Goal: Task Accomplishment & Management: Complete application form

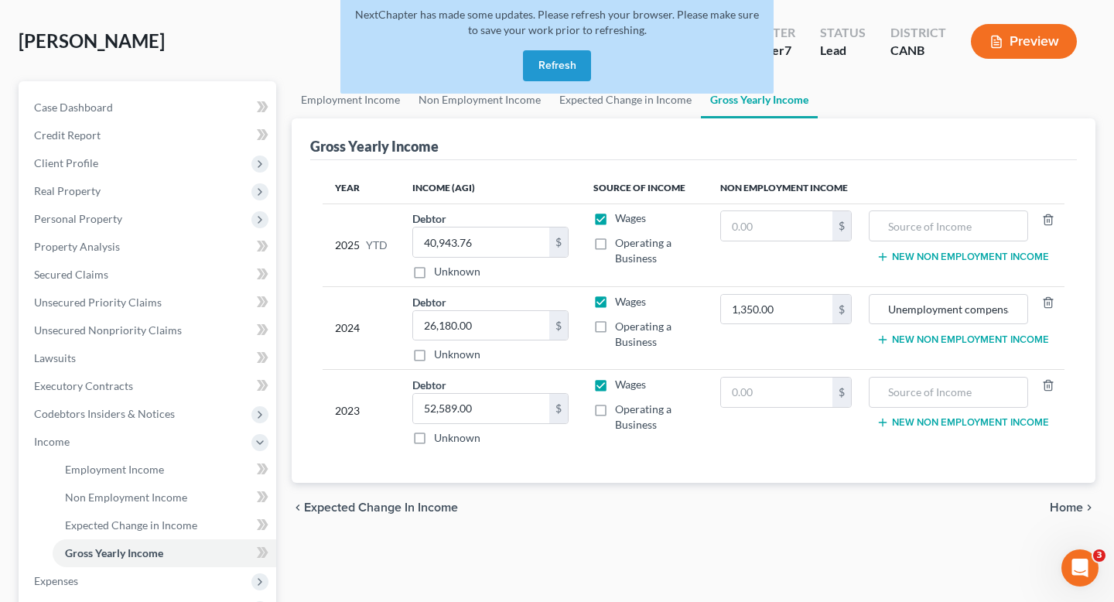
click at [576, 70] on button "Refresh" at bounding box center [557, 65] width 68 height 31
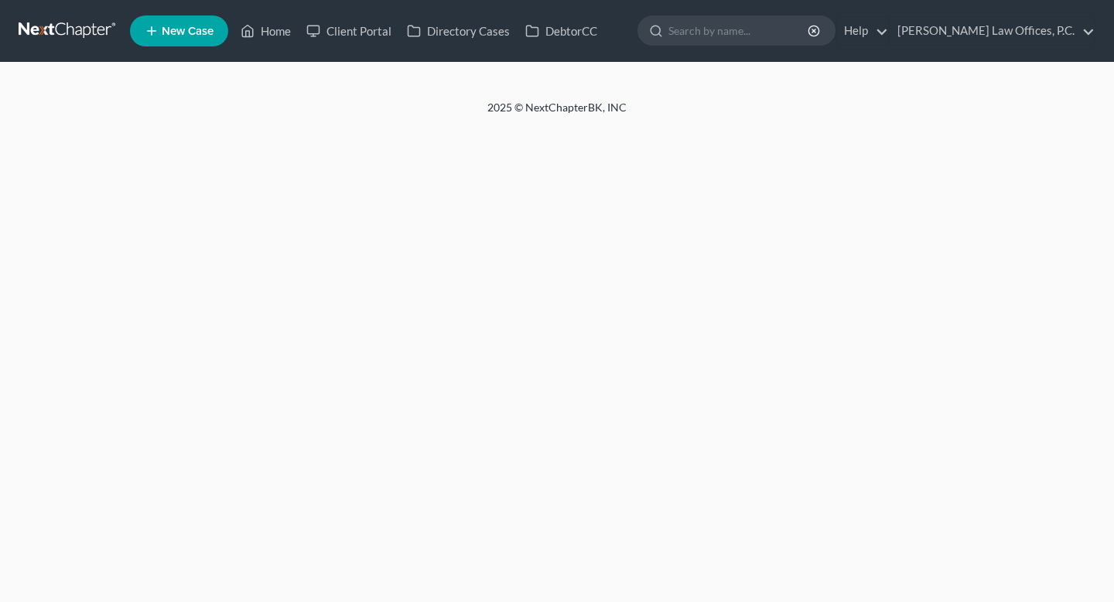
click at [635, 109] on div "2025 © NextChapterBK, INC" at bounding box center [557, 114] width 882 height 28
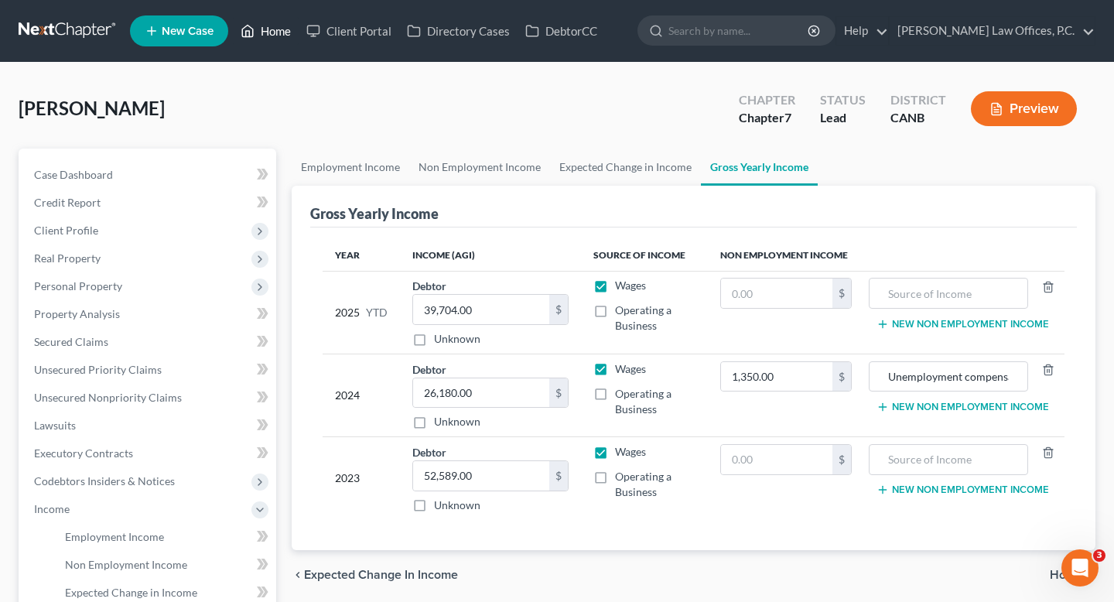
click at [262, 28] on link "Home" at bounding box center [266, 31] width 66 height 28
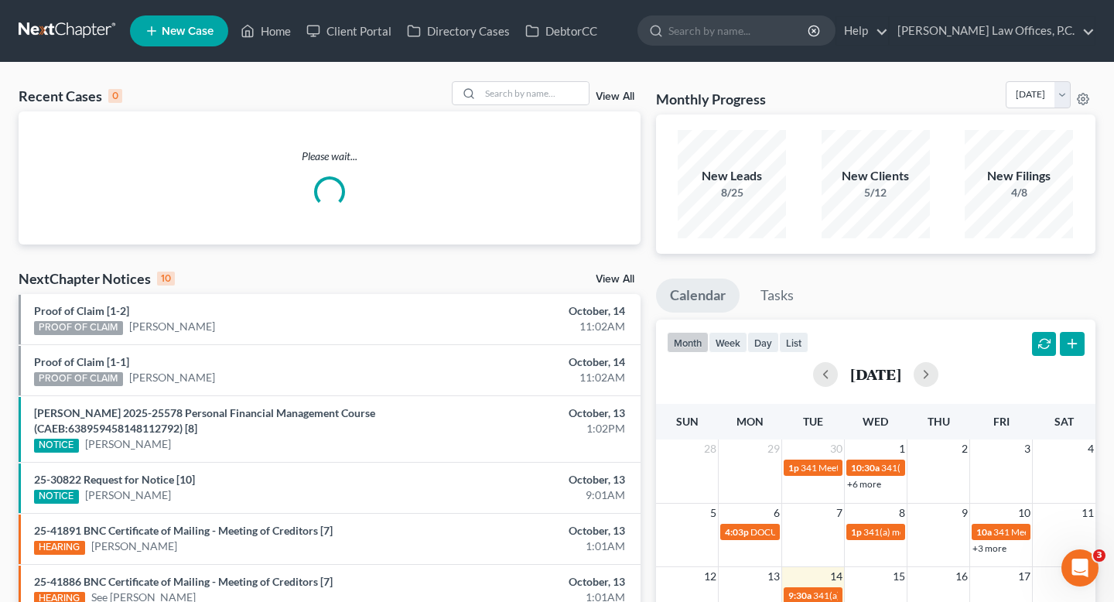
click at [208, 34] on span "New Case" at bounding box center [188, 32] width 52 height 12
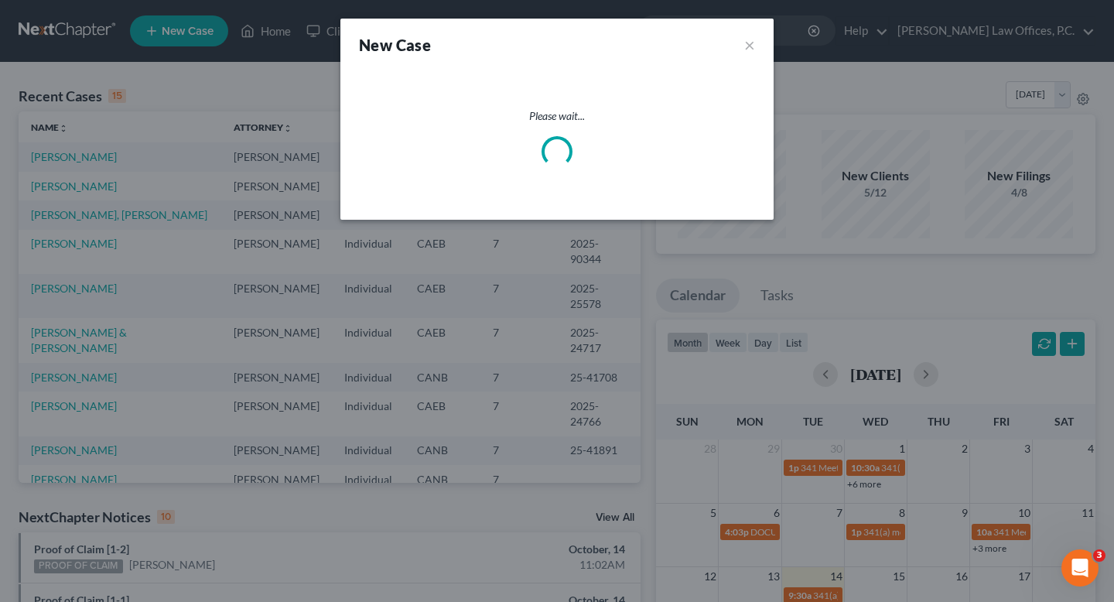
select select "9"
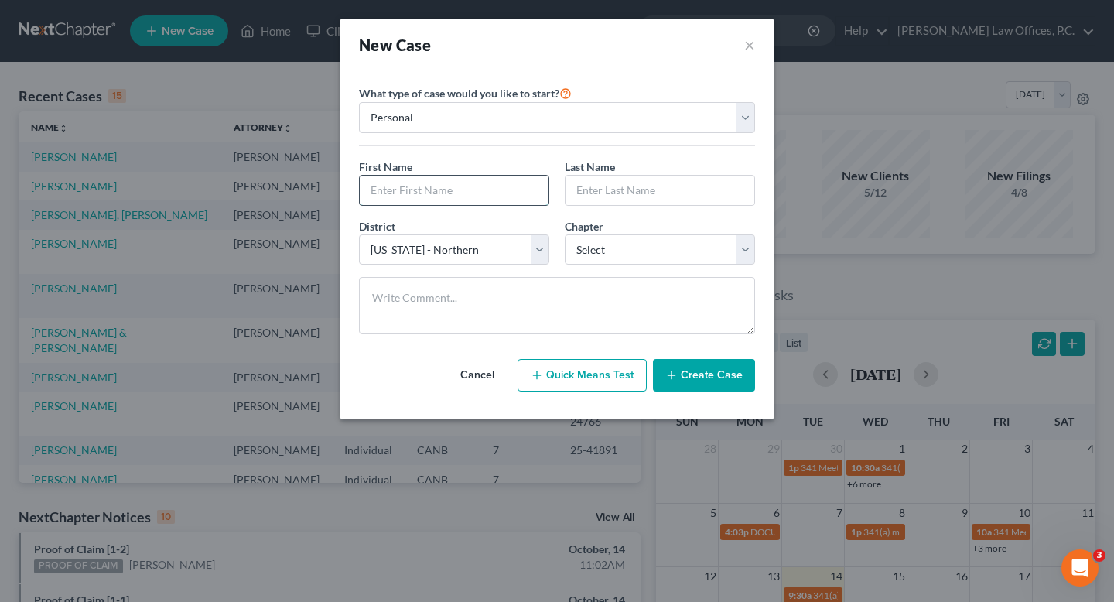
click at [421, 190] on input "text" at bounding box center [454, 190] width 189 height 29
type input "Shaniece"
type input "Tuggle"
select select "0"
click at [710, 380] on button "Create Case" at bounding box center [704, 375] width 102 height 32
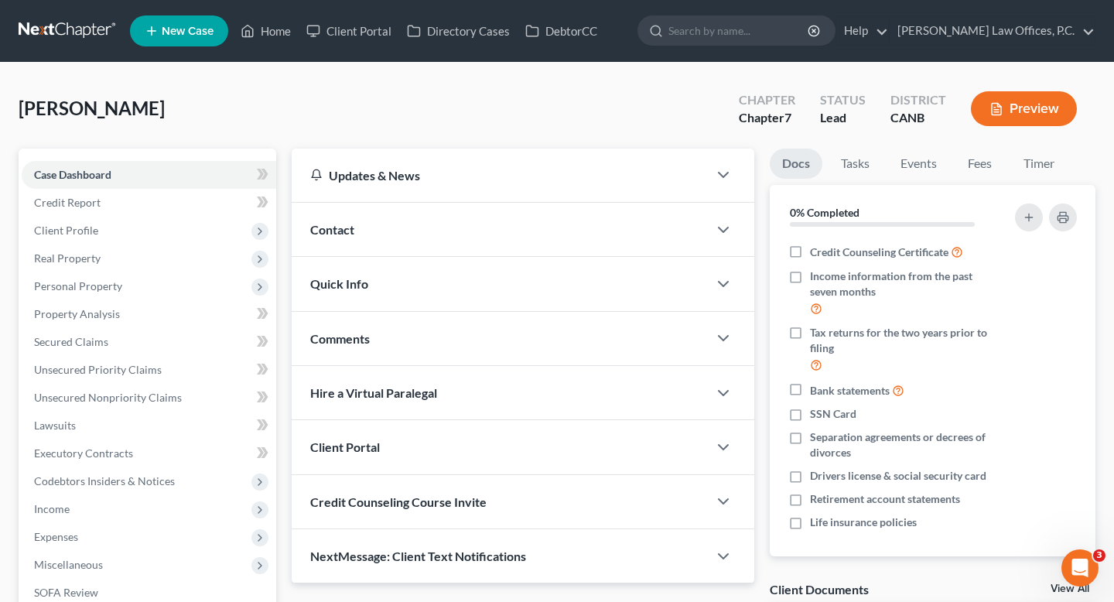
click at [418, 234] on div "Contact" at bounding box center [500, 229] width 416 height 53
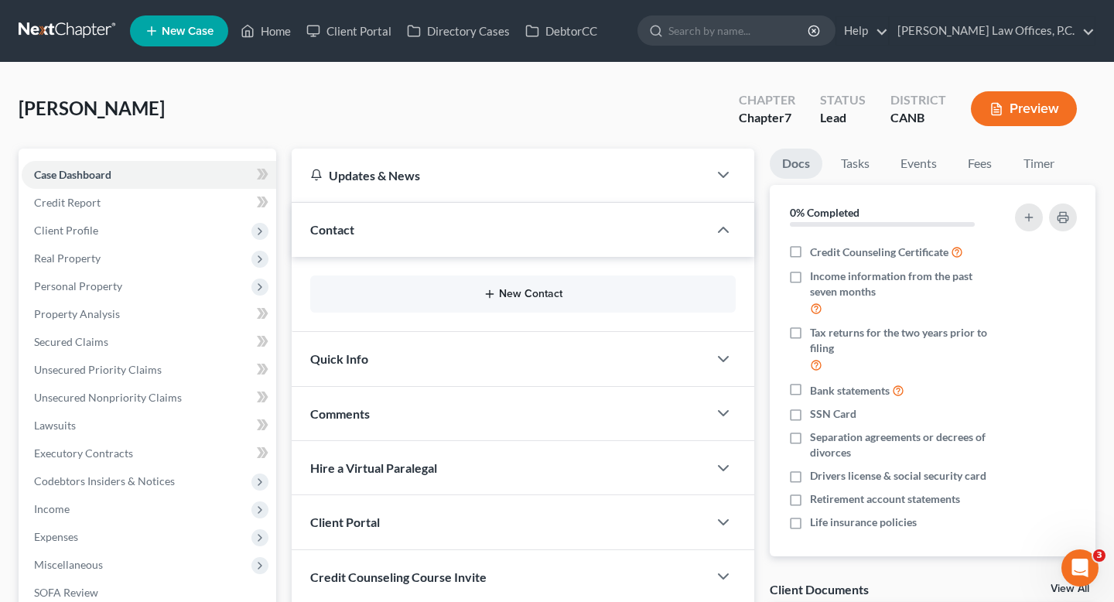
click at [434, 290] on button "New Contact" at bounding box center [523, 294] width 401 height 12
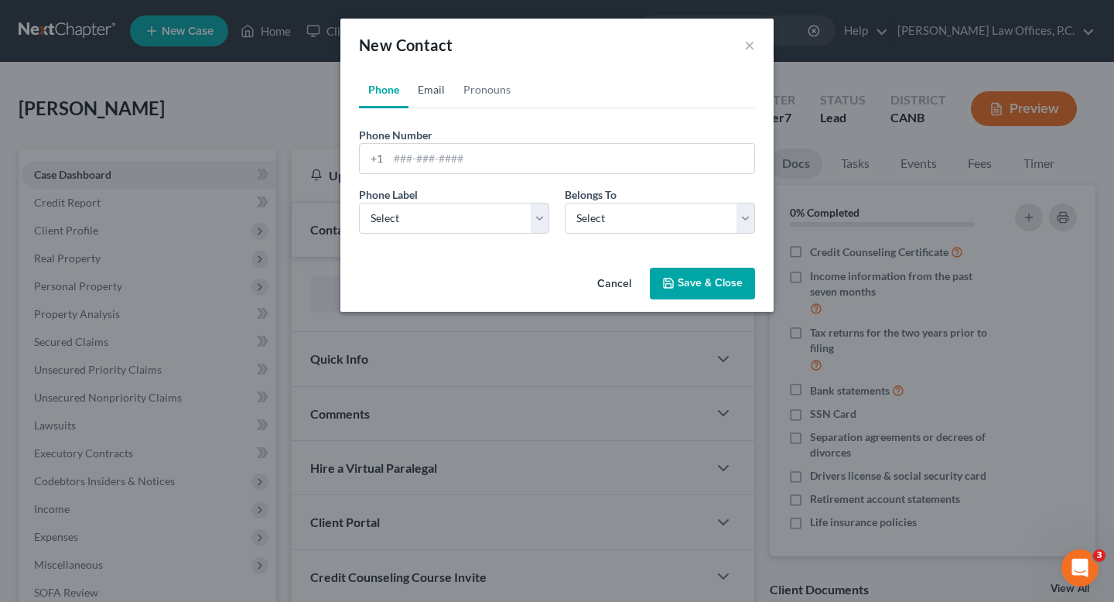
click at [442, 99] on link "Email" at bounding box center [431, 89] width 46 height 37
click at [448, 162] on input "email" at bounding box center [571, 158] width 366 height 29
paste input "shaniecetuggle@gmail.com"
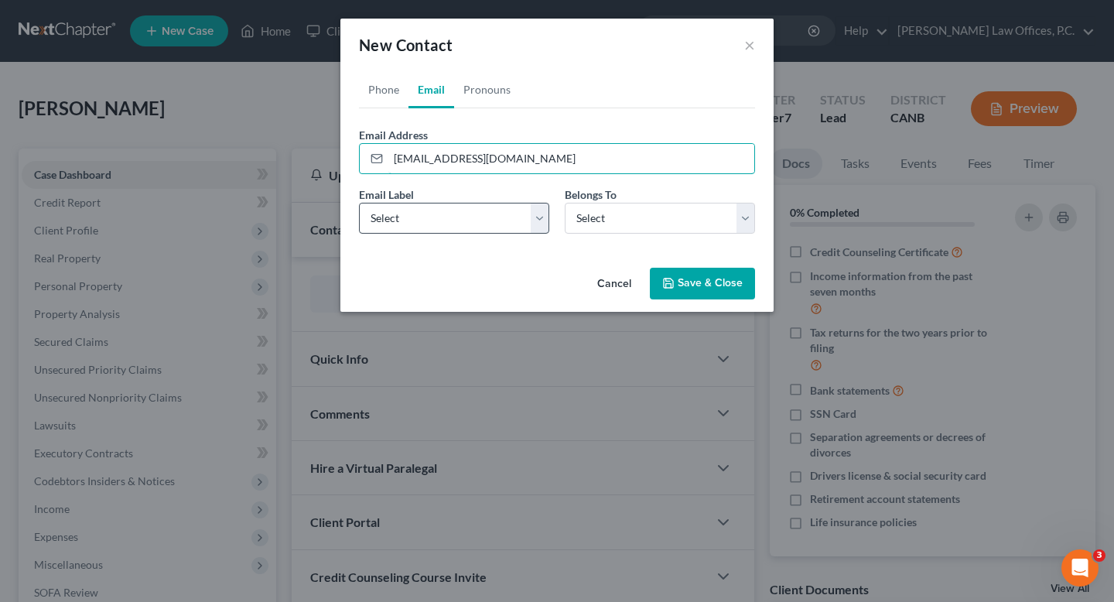
type input "shaniecetuggle@gmail.com"
click at [443, 218] on select "Select Home Work Other" at bounding box center [454, 218] width 190 height 31
select select "0"
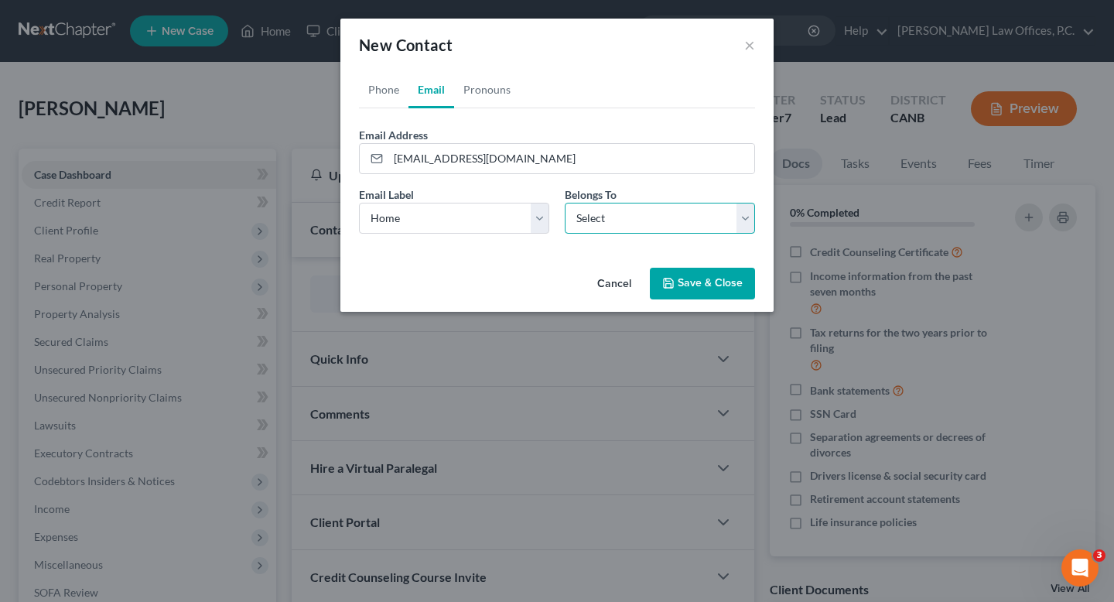
click at [620, 224] on select "Select Client Other" at bounding box center [660, 218] width 190 height 31
select select "0"
click at [709, 281] on button "Save & Close" at bounding box center [702, 284] width 105 height 32
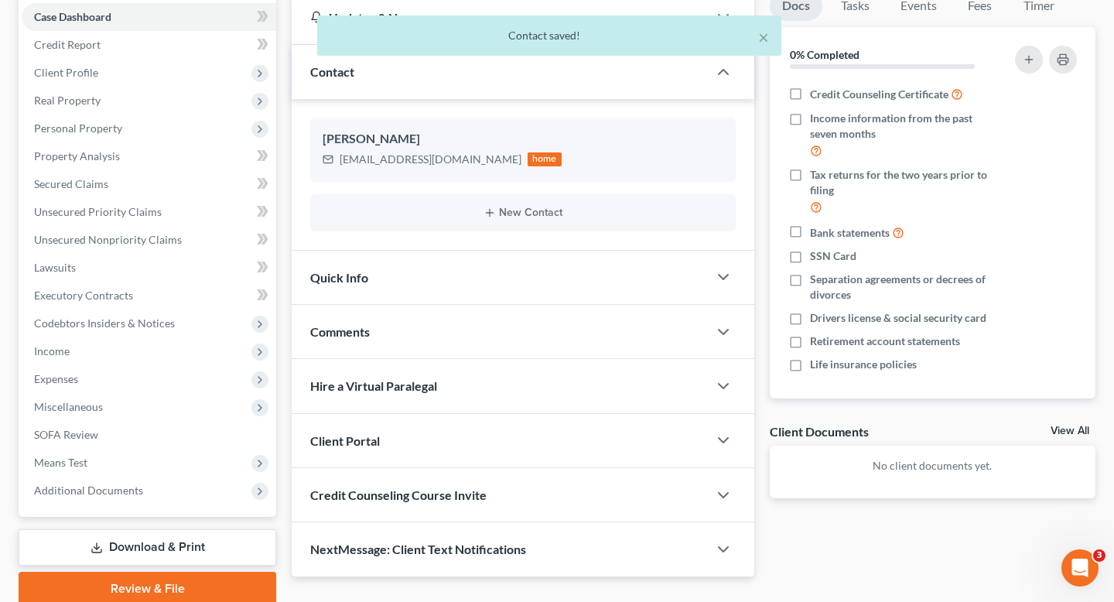
scroll to position [219, 0]
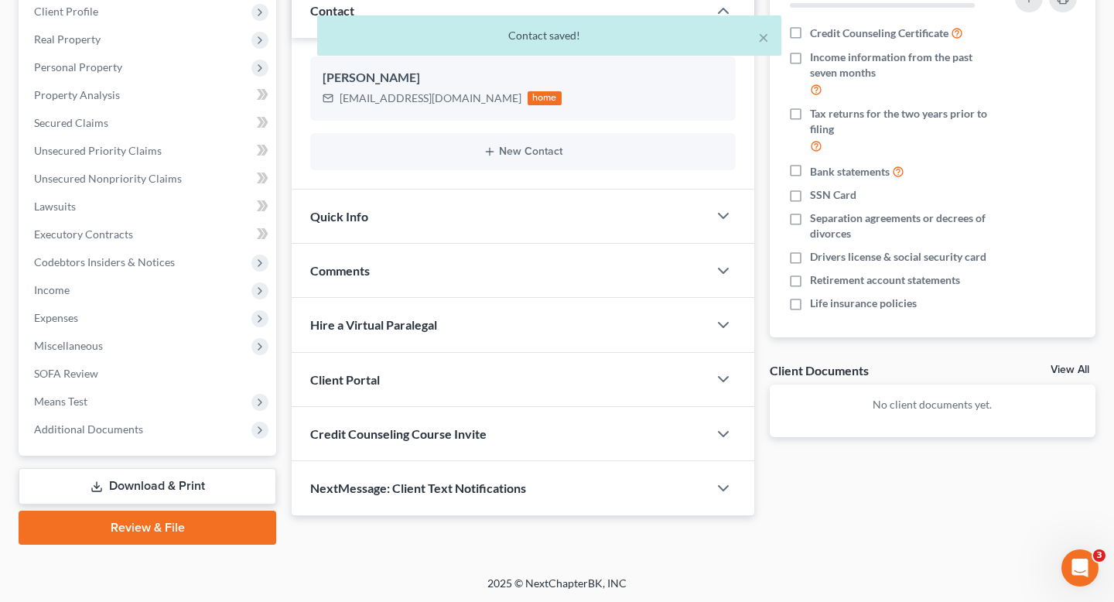
click at [722, 367] on div at bounding box center [731, 379] width 46 height 31
click at [722, 371] on icon "button" at bounding box center [723, 379] width 19 height 19
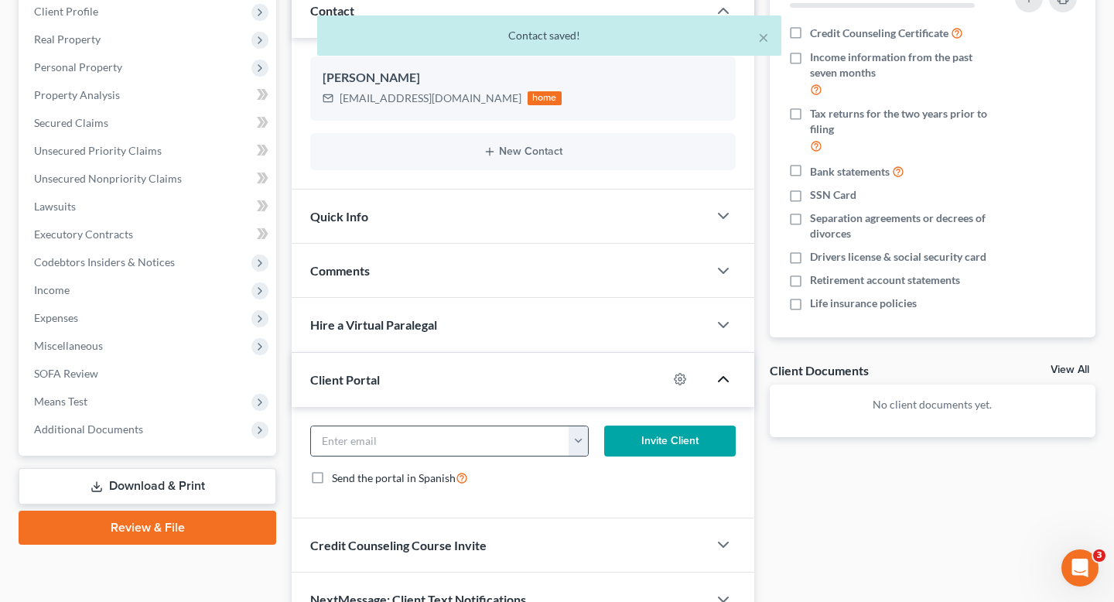
click at [578, 426] on button "button" at bounding box center [578, 440] width 19 height 29
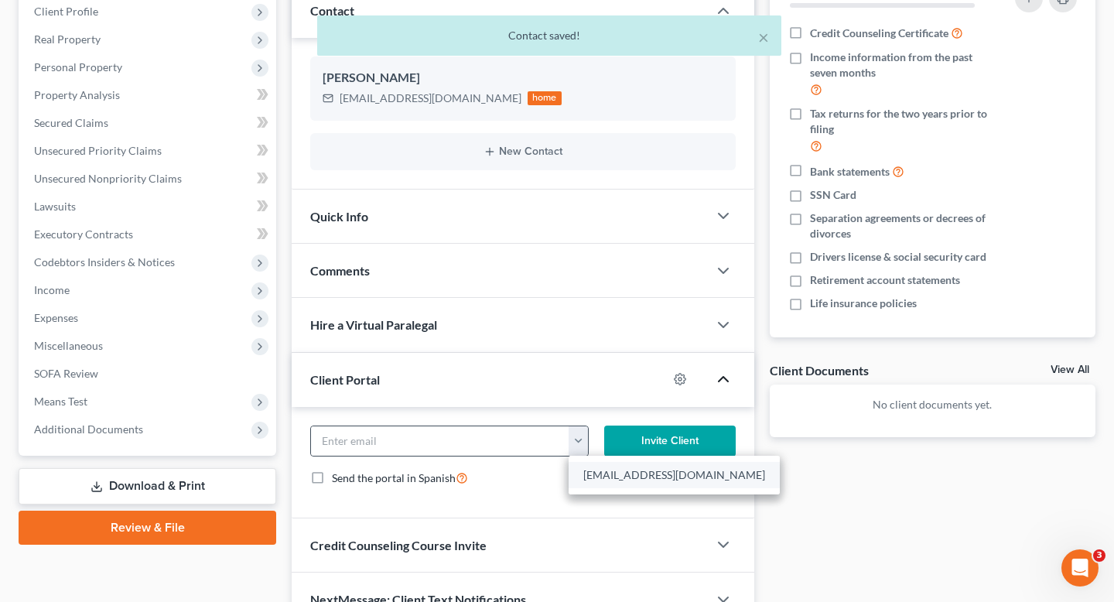
click at [599, 486] on link "shaniecetuggle@gmail.com" at bounding box center [674, 475] width 211 height 26
type input "shaniecetuggle@gmail.com"
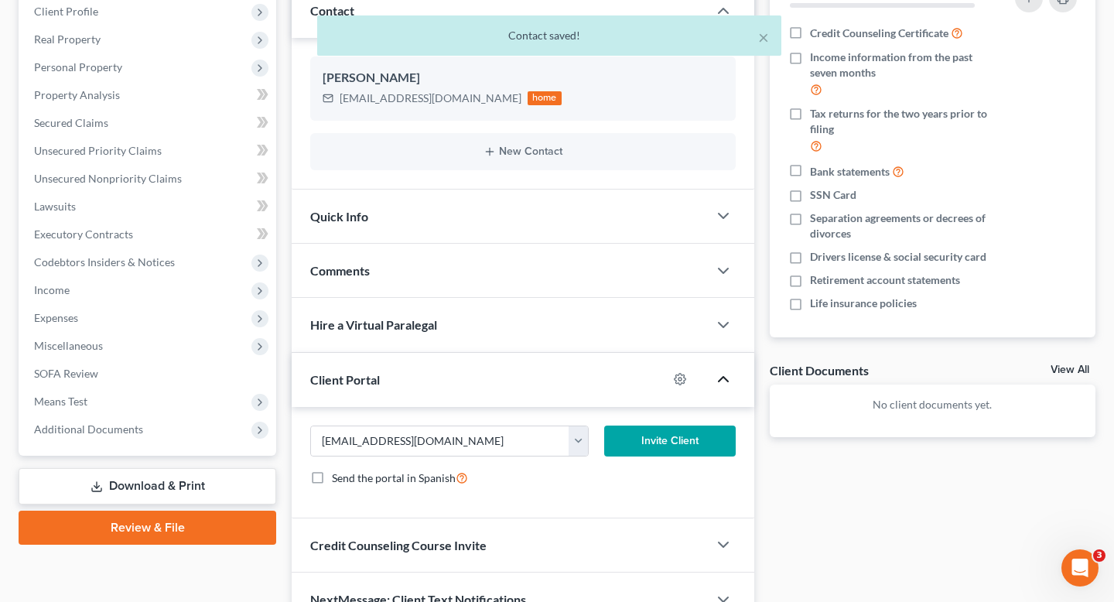
click at [640, 452] on button "Invite Client" at bounding box center [670, 441] width 132 height 31
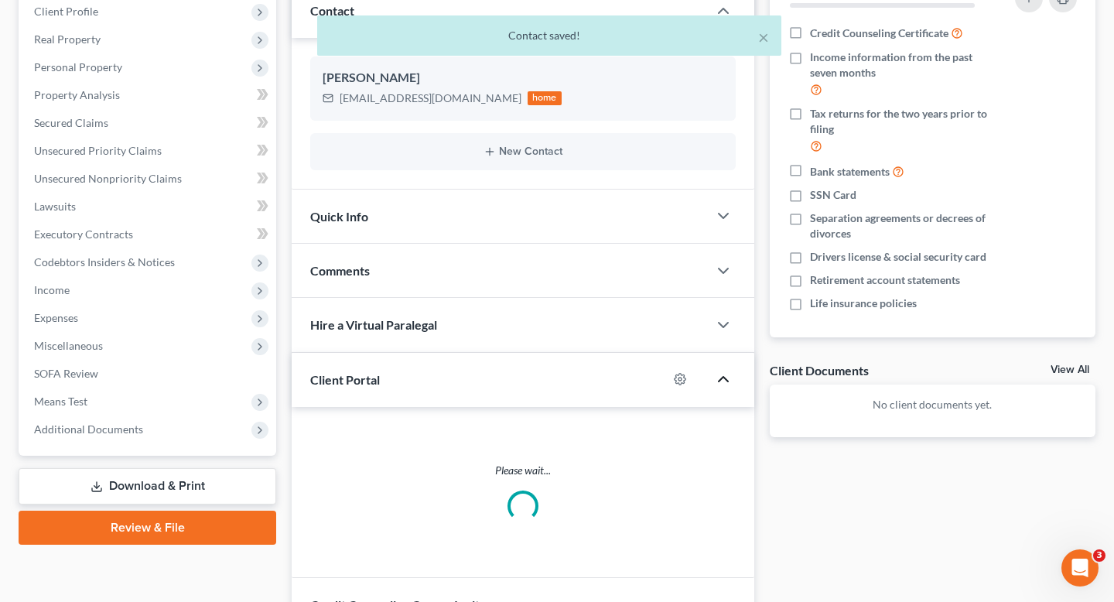
scroll to position [287, 0]
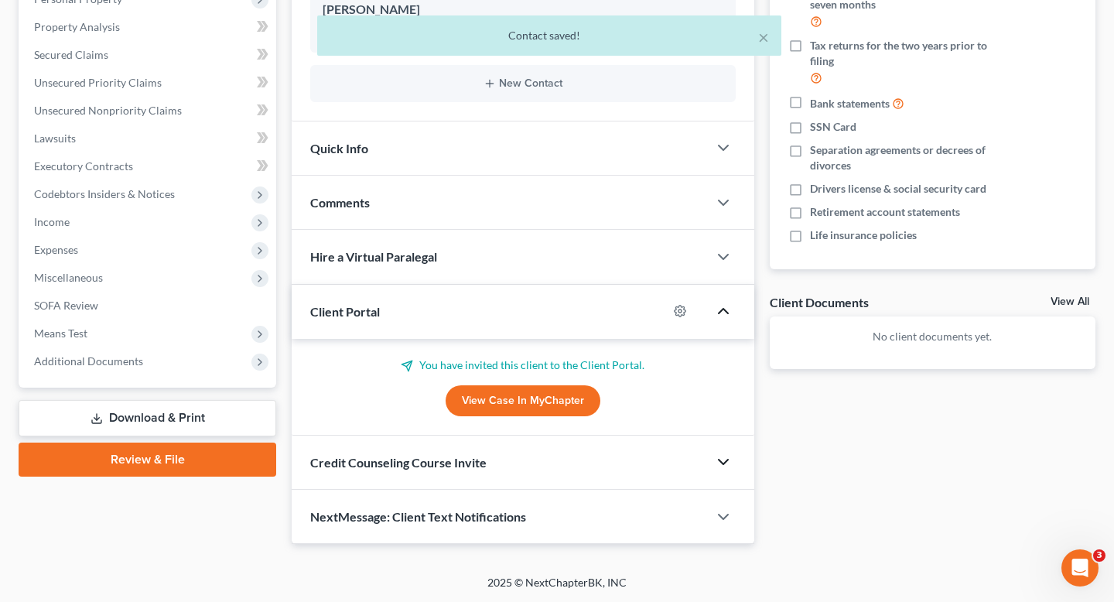
click at [719, 461] on icon "button" at bounding box center [723, 462] width 19 height 19
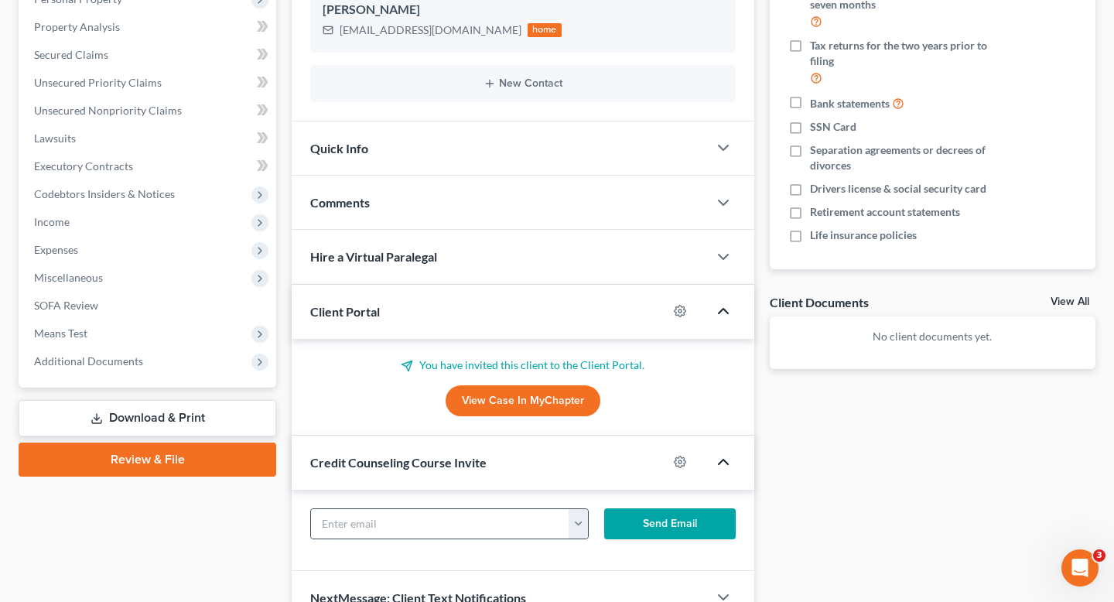
click at [585, 521] on button "button" at bounding box center [578, 523] width 19 height 29
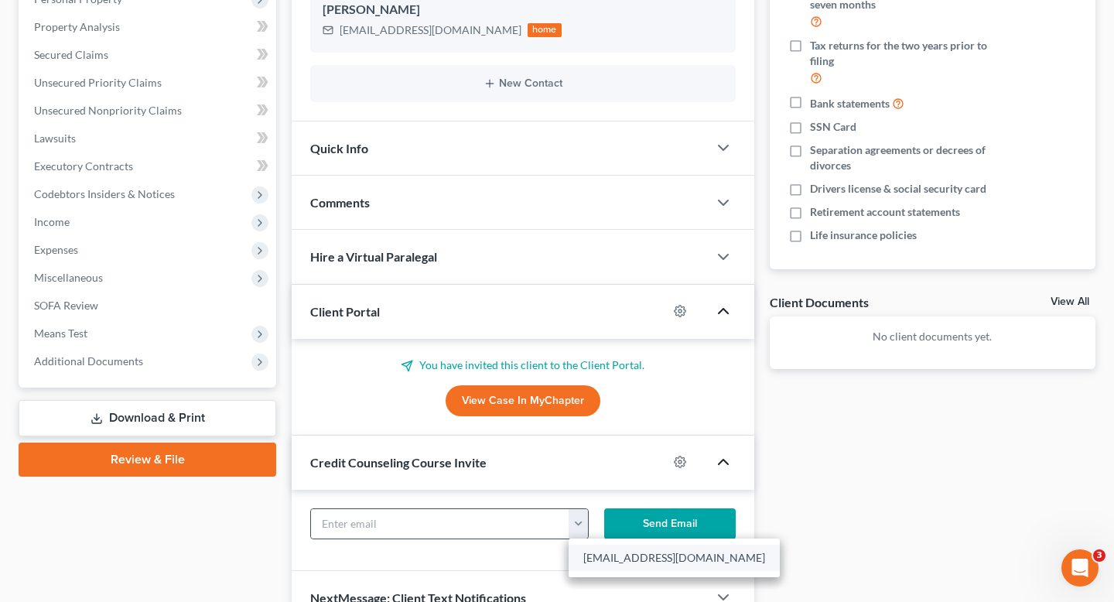
click at [602, 550] on link "shaniecetuggle@gmail.com" at bounding box center [674, 558] width 211 height 26
type input "shaniecetuggle@gmail.com"
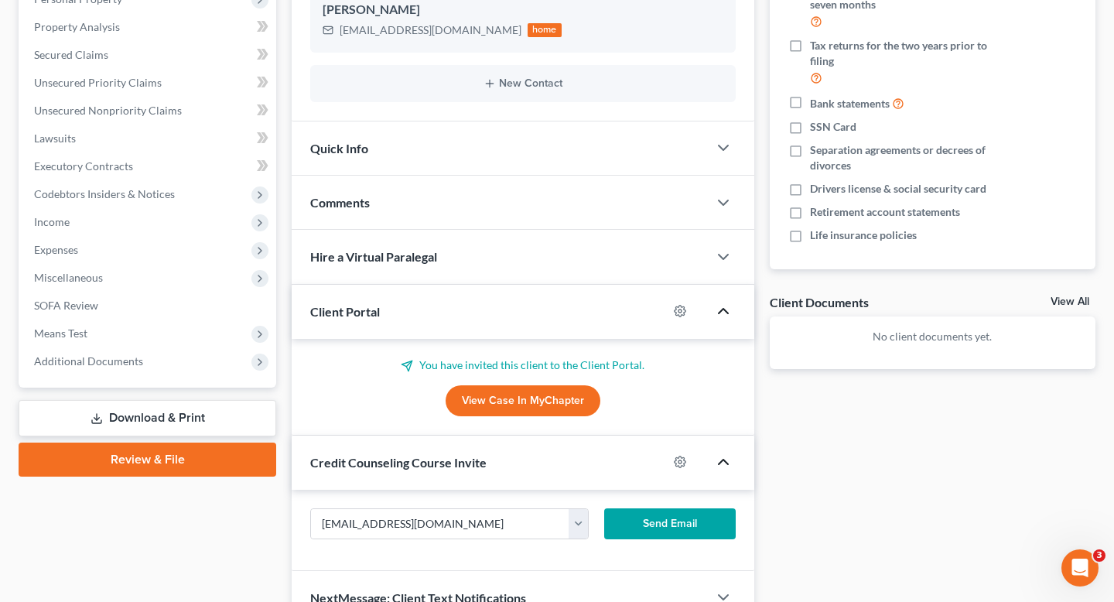
click at [665, 527] on button "Send Email" at bounding box center [670, 523] width 132 height 31
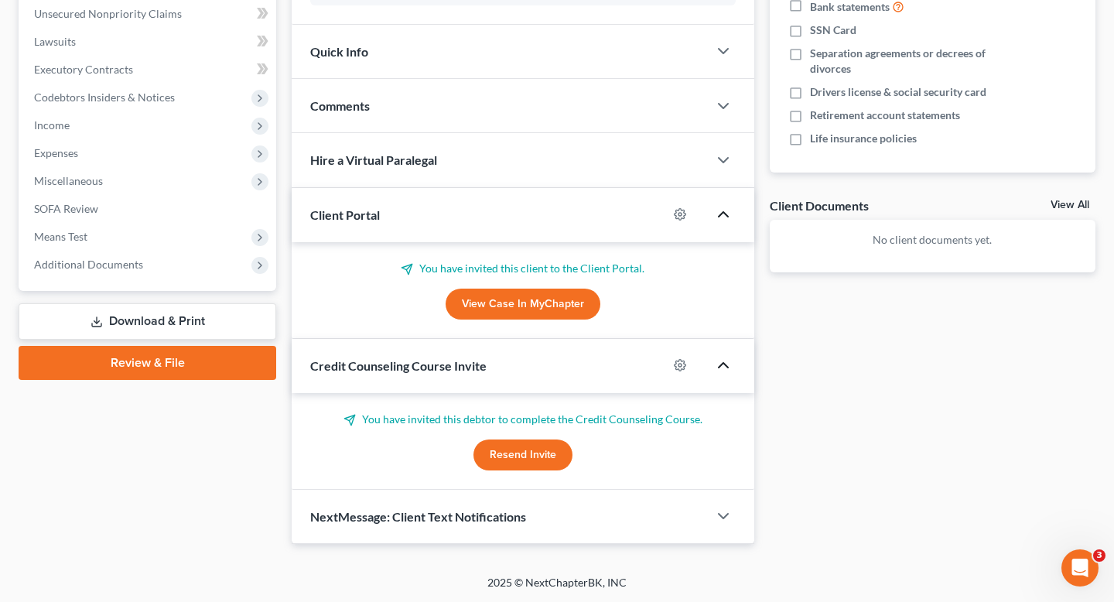
scroll to position [0, 0]
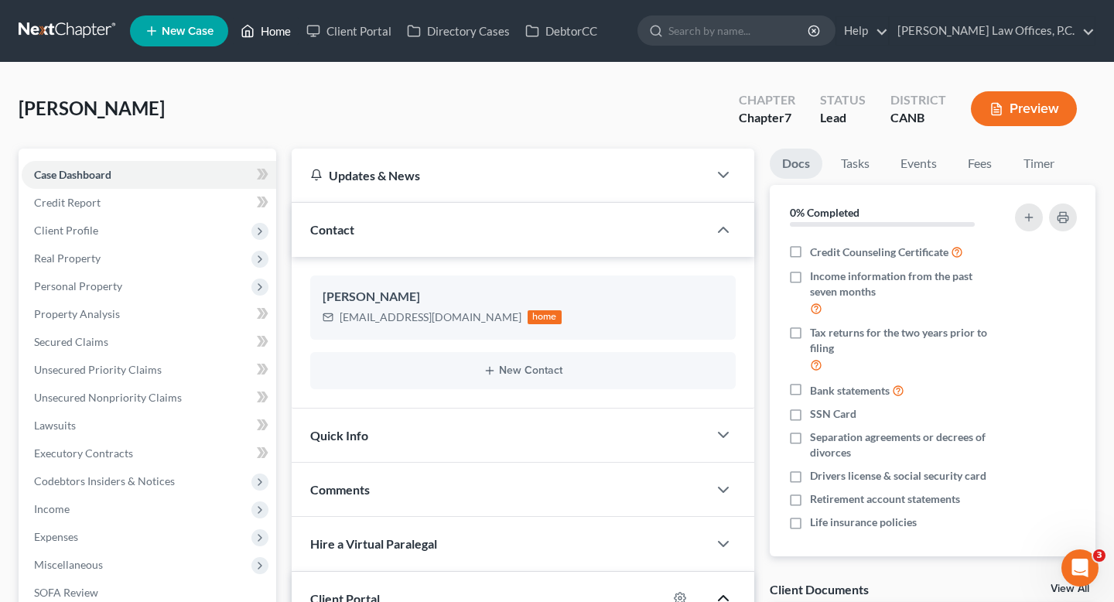
click at [254, 44] on link "Home" at bounding box center [266, 31] width 66 height 28
